Goal: Ask a question

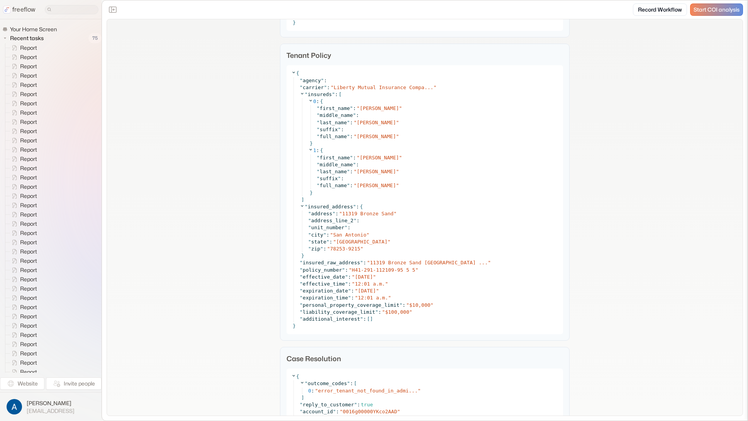
scroll to position [1006, 0]
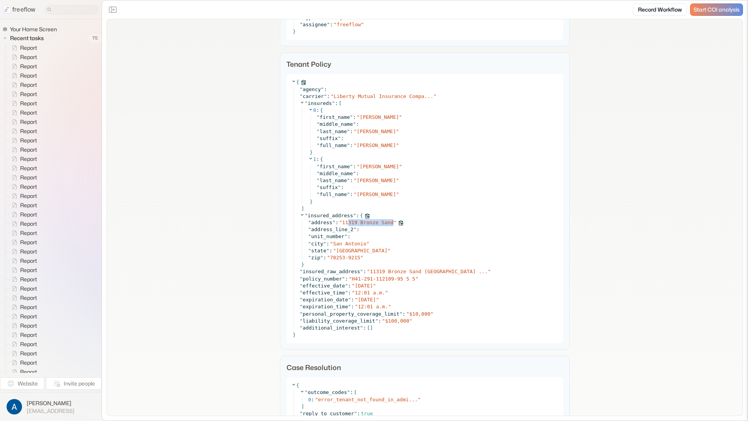
drag, startPoint x: 347, startPoint y: 225, endPoint x: 389, endPoint y: 223, distance: 42.5
click at [389, 223] on div "" address " : " 11319 Bronze Sand "" at bounding box center [433, 222] width 250 height 7
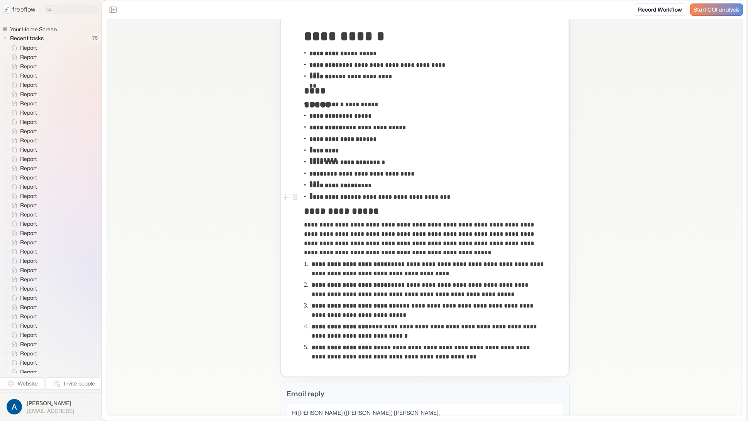
scroll to position [0, 0]
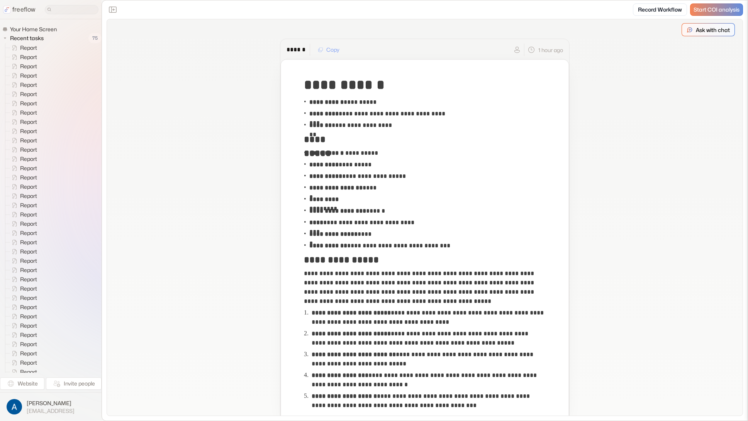
click at [696, 31] on p "Ask with chat" at bounding box center [713, 30] width 34 height 8
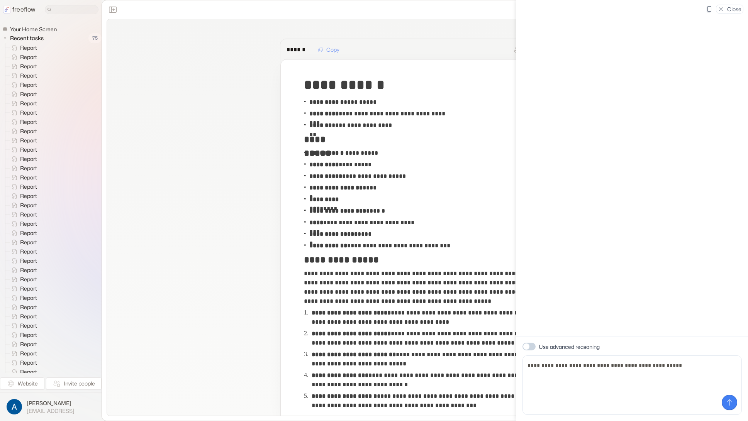
type textarea "**********"
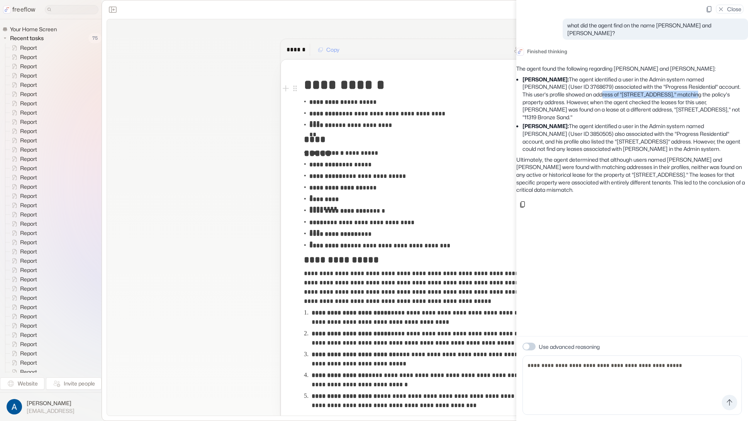
drag, startPoint x: 608, startPoint y: 85, endPoint x: 682, endPoint y: 85, distance: 74.2
click at [682, 85] on li "[PERSON_NAME]: The agent identified a user in the Admin system named [PERSON_NA…" at bounding box center [636, 99] width 226 height 46
drag, startPoint x: 638, startPoint y: 93, endPoint x: 637, endPoint y: 107, distance: 14.0
click at [637, 107] on li "[PERSON_NAME]: The agent identified a user in the Admin system named [PERSON_NA…" at bounding box center [636, 99] width 226 height 46
drag, startPoint x: 586, startPoint y: 131, endPoint x: 576, endPoint y: 151, distance: 22.5
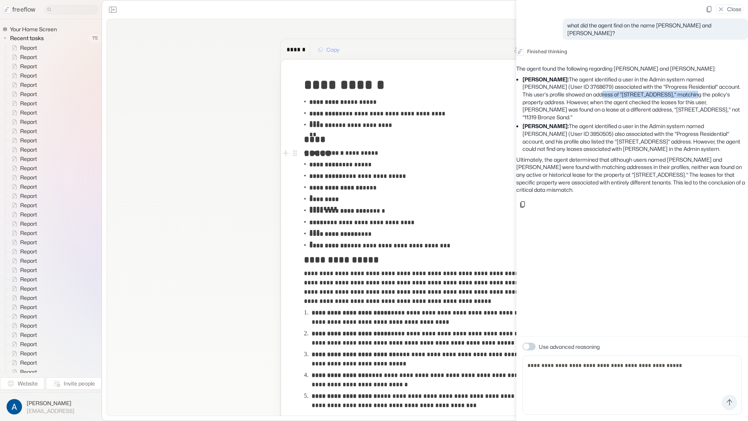
click at [576, 151] on li "[PERSON_NAME]: The agent identified a user in the Admin system named [PERSON_NA…" at bounding box center [636, 137] width 226 height 30
click at [576, 150] on li "[PERSON_NAME]: The agent identified a user in the Admin system named [PERSON_NA…" at bounding box center [636, 137] width 226 height 30
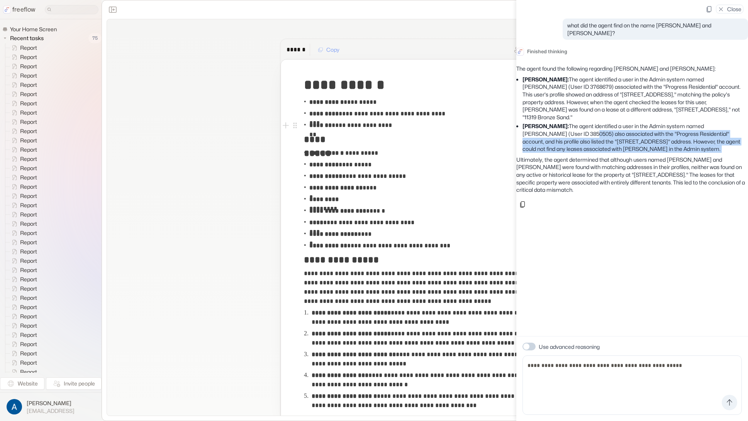
drag, startPoint x: 576, startPoint y: 148, endPoint x: 582, endPoint y: 121, distance: 27.8
click at [581, 123] on li "[PERSON_NAME]: The agent identified a user in the Admin system named [PERSON_NA…" at bounding box center [636, 137] width 226 height 30
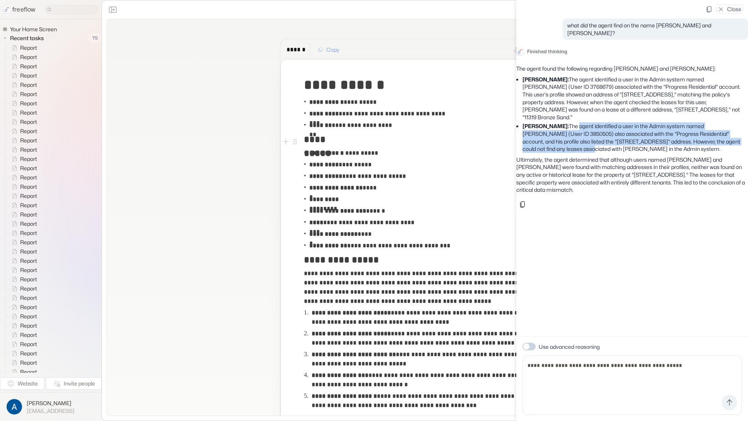
drag, startPoint x: 582, startPoint y: 121, endPoint x: 581, endPoint y: 139, distance: 18.6
click at [581, 139] on li "[PERSON_NAME]: The agent identified a user in the Admin system named [PERSON_NA…" at bounding box center [636, 137] width 226 height 30
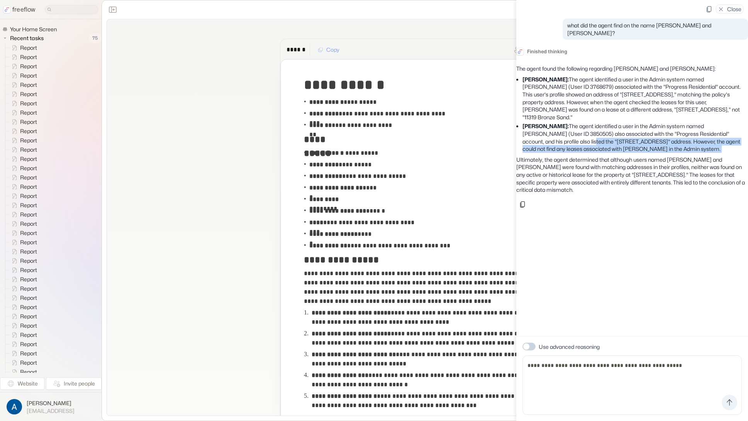
drag, startPoint x: 577, startPoint y: 135, endPoint x: 564, endPoint y: 152, distance: 21.2
click at [564, 152] on li "[PERSON_NAME]: The agent identified a user in the Admin system named [PERSON_NA…" at bounding box center [636, 137] width 226 height 30
drag, startPoint x: 565, startPoint y: 148, endPoint x: 574, endPoint y: 128, distance: 21.8
click at [574, 128] on li "[PERSON_NAME]: The agent identified a user in the Admin system named [PERSON_NA…" at bounding box center [636, 137] width 226 height 30
